Goal: Find specific page/section: Find specific page/section

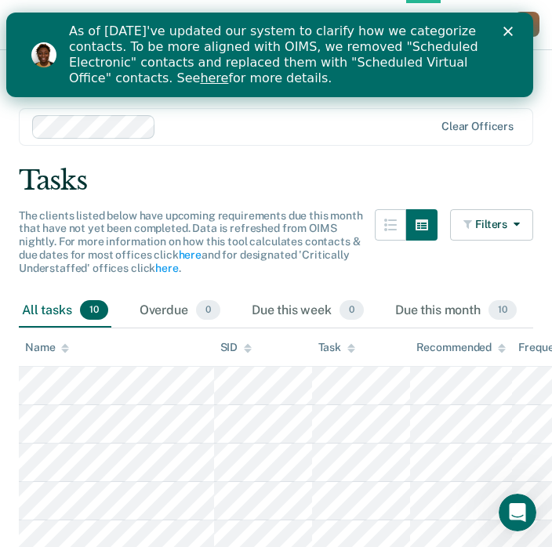
click at [508, 38] on div "As of [DATE]'ve updated our system to clarify how we categorize contacts. To be…" at bounding box center [288, 55] width 439 height 72
click at [512, 32] on polygon "Close" at bounding box center [507, 31] width 9 height 9
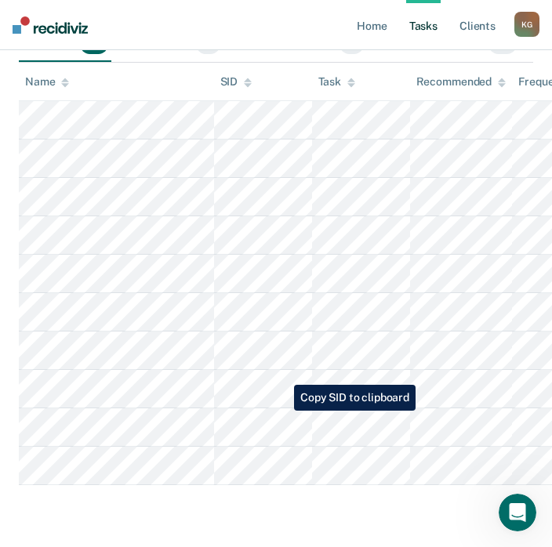
scroll to position [197, 0]
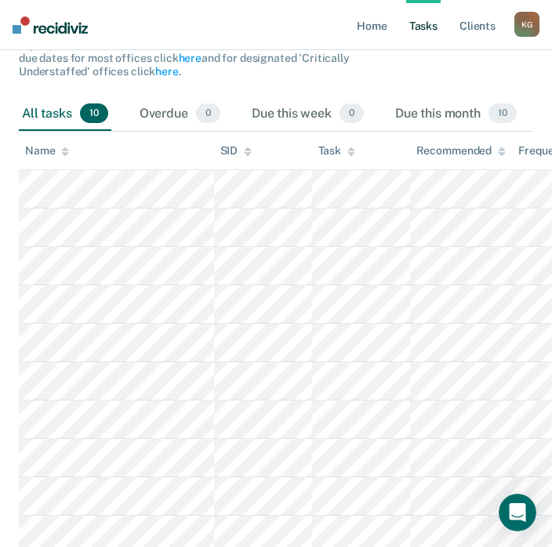
click at [45, 151] on div "Name" at bounding box center [47, 150] width 44 height 13
click at [63, 148] on icon at bounding box center [65, 149] width 8 height 4
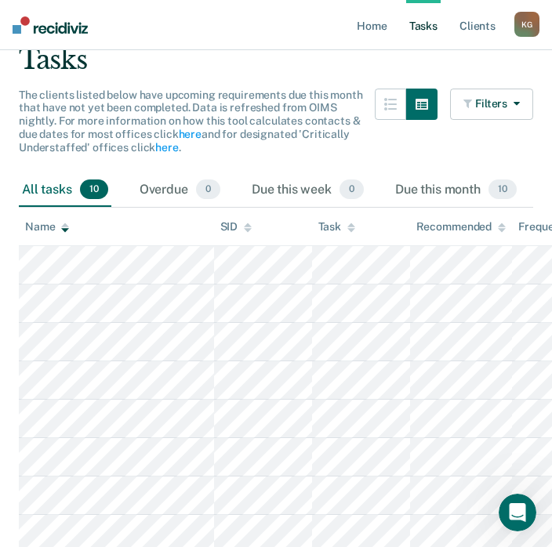
scroll to position [119, 0]
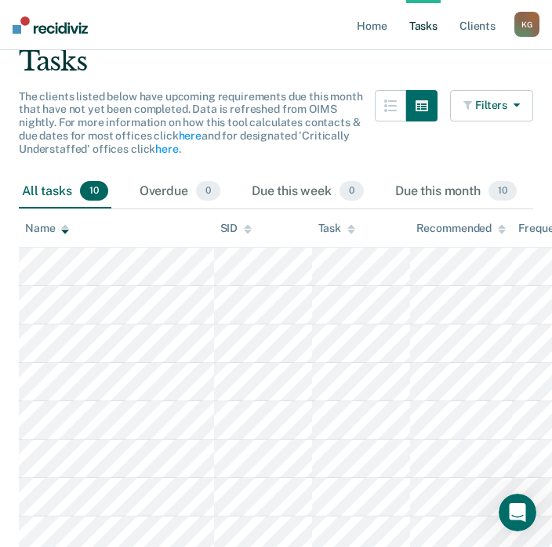
click at [472, 100] on icon "button" at bounding box center [469, 105] width 12 height 11
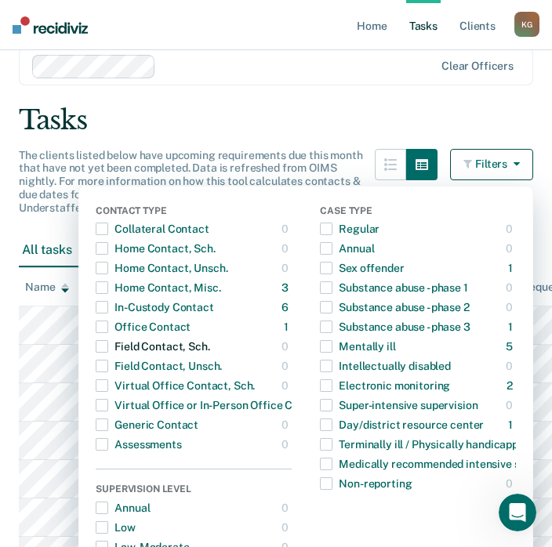
scroll to position [56, 0]
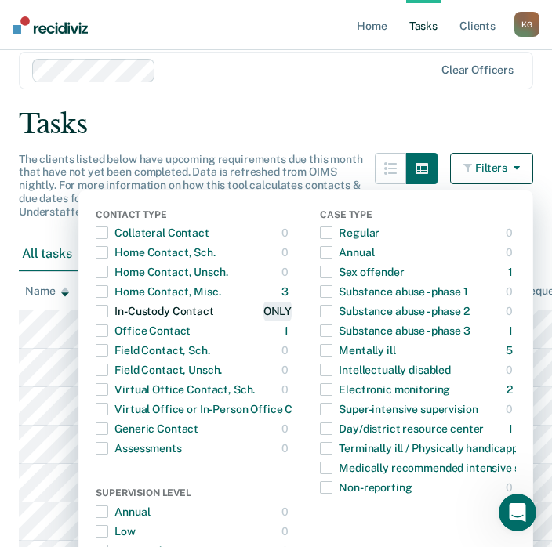
click at [277, 313] on div "ONLY" at bounding box center [277, 311] width 28 height 25
click at [471, 118] on div "Tasks" at bounding box center [276, 124] width 514 height 32
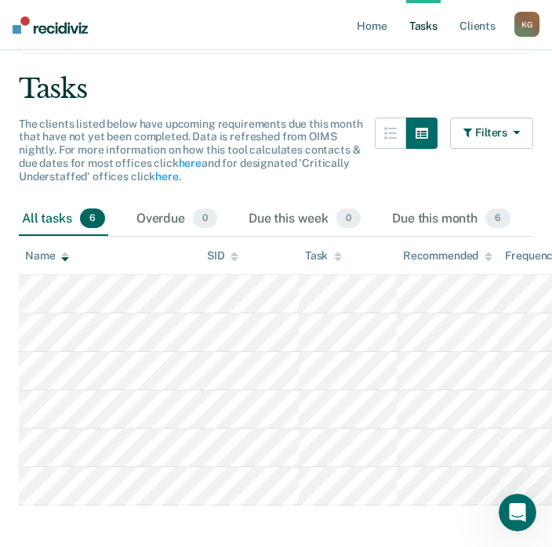
scroll to position [112, 0]
